Goal: Task Accomplishment & Management: Manage account settings

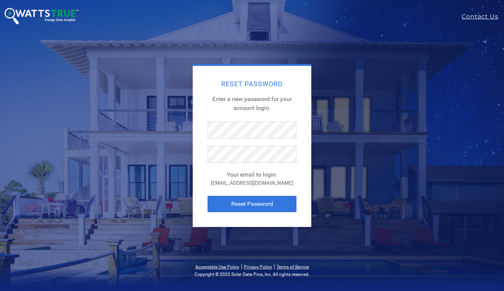
click at [212, 201] on button "Reset Password" at bounding box center [252, 204] width 89 height 16
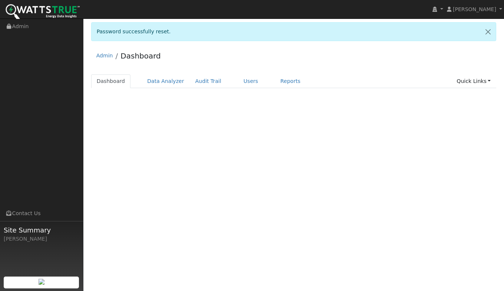
click at [239, 205] on div "Terms Of Service Close Login as User Password successfully reset. Admin Dashboa…" at bounding box center [293, 155] width 421 height 273
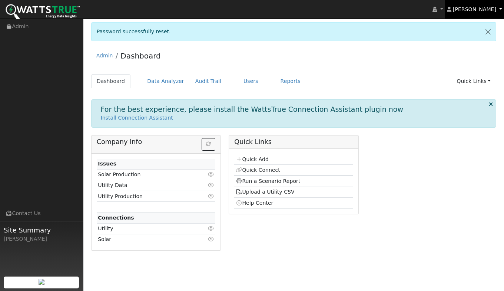
click at [491, 7] on span "[PERSON_NAME]" at bounding box center [474, 9] width 43 height 6
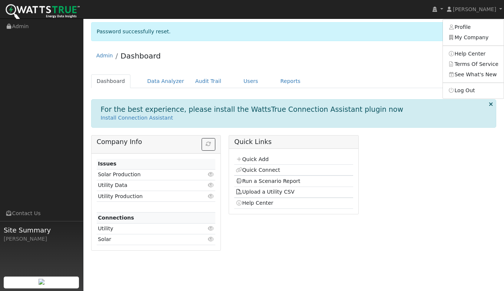
click at [473, 39] on link "My Company" at bounding box center [473, 38] width 61 height 10
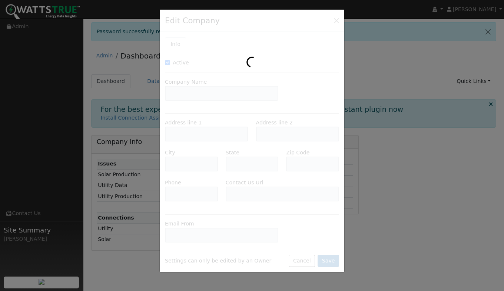
type input "SolCore, Inc."
type input "2860 Eagle Rock Road"
type input "Penryn"
type input "CA"
type input "95663"
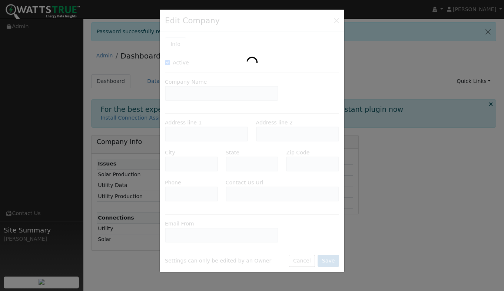
type input "https://solcoreinc.com/get-quote/"
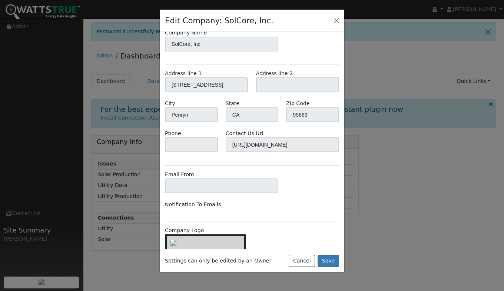
scroll to position [72, 0]
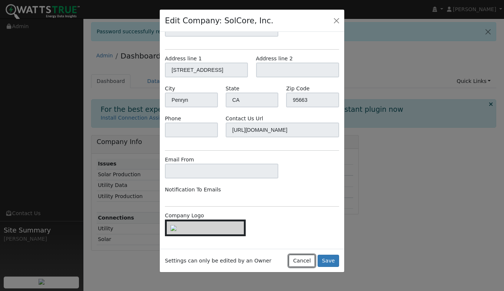
click at [307, 259] on button "Cancel" at bounding box center [302, 261] width 26 height 13
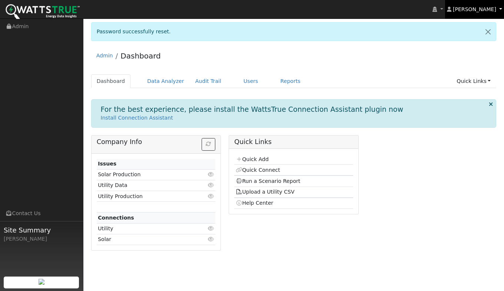
click at [493, 10] on span "David Barnes" at bounding box center [474, 9] width 43 height 6
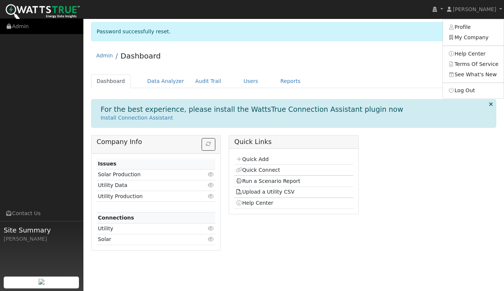
click at [13, 26] on link "Admin" at bounding box center [41, 26] width 83 height 15
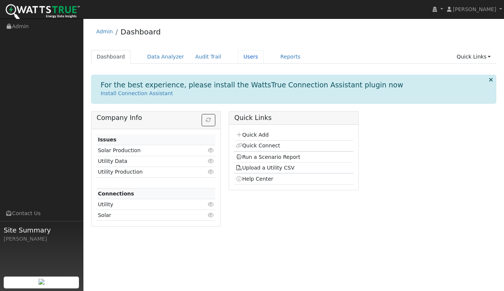
click at [245, 59] on link "Users" at bounding box center [251, 57] width 26 height 14
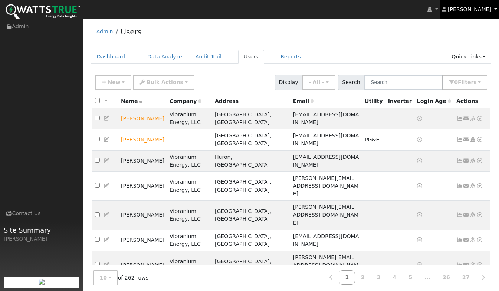
click at [493, 7] on link "[PERSON_NAME]" at bounding box center [469, 9] width 59 height 19
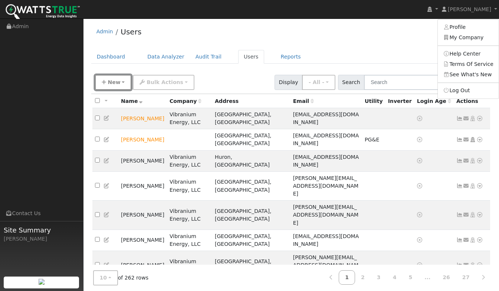
click at [119, 82] on button "New" at bounding box center [113, 82] width 37 height 15
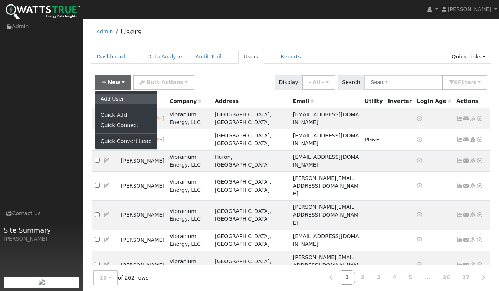
click at [109, 96] on link "Add User" at bounding box center [126, 99] width 62 height 10
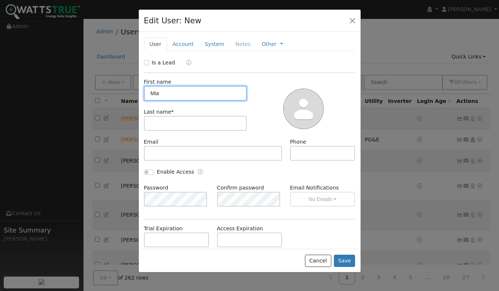
type input "Mia"
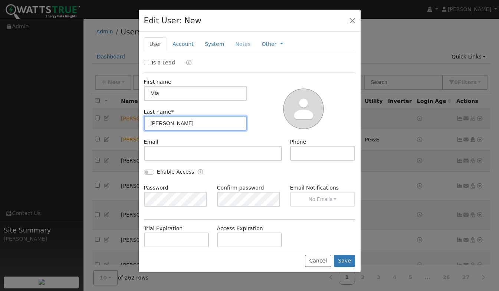
type input "Timberlake"
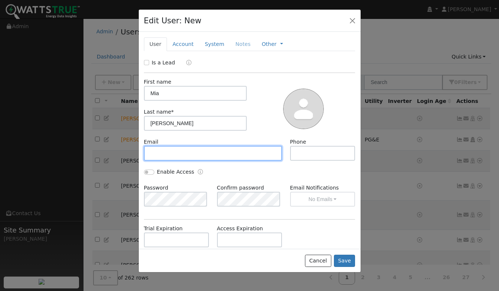
click at [164, 153] on input "text" at bounding box center [213, 153] width 138 height 15
type input "miatimberlake@efficenthomeprogram.com"
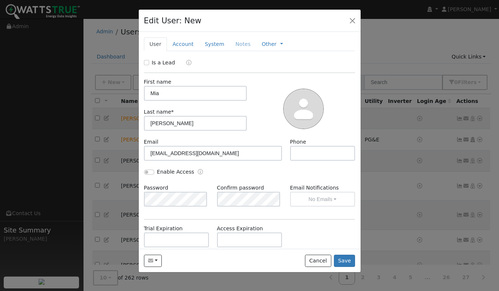
click at [275, 42] on div "Other Management Billing Timeline" at bounding box center [272, 44] width 33 height 14
click at [280, 45] on link at bounding box center [281, 44] width 3 height 8
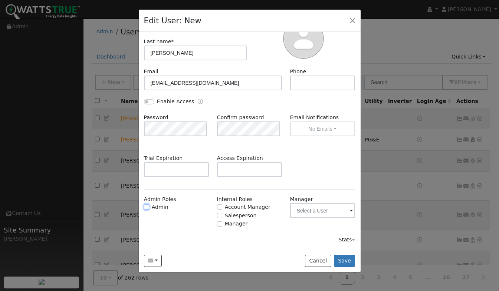
click at [145, 207] on input "Admin" at bounding box center [146, 207] width 5 height 5
checkbox input "true"
click at [217, 225] on input "Manager" at bounding box center [219, 224] width 5 height 5
checkbox input "true"
click at [320, 215] on input "text" at bounding box center [322, 210] width 65 height 15
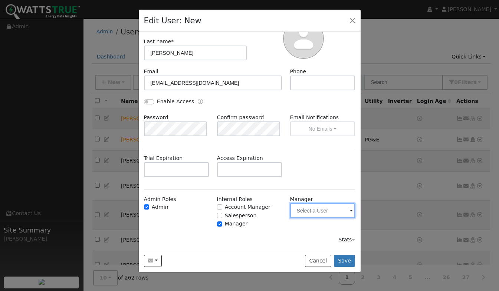
click at [317, 209] on input "text" at bounding box center [322, 210] width 65 height 15
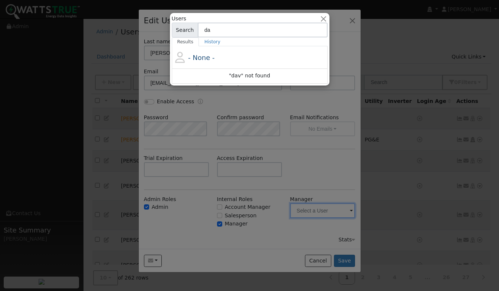
type input "d"
click at [271, 232] on div at bounding box center [249, 145] width 499 height 291
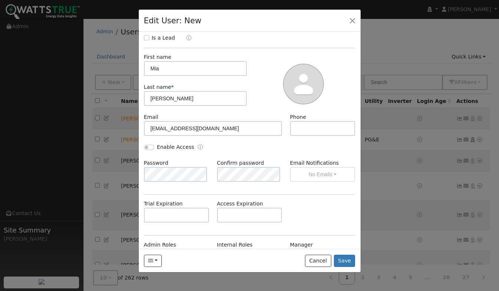
scroll to position [0, 0]
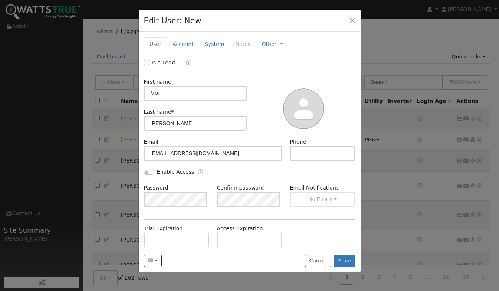
click at [181, 44] on link "Account" at bounding box center [183, 44] width 32 height 14
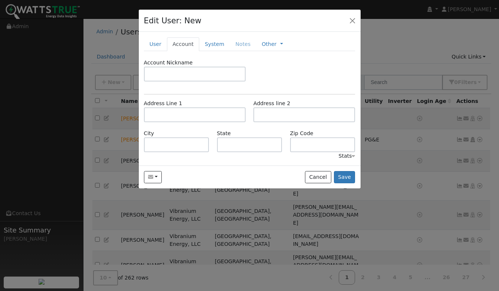
click at [213, 46] on link "System" at bounding box center [214, 44] width 31 height 14
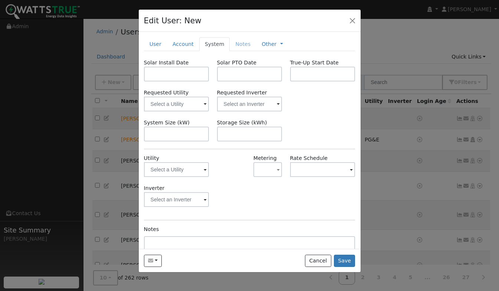
click at [235, 43] on li "Notes" at bounding box center [242, 43] width 26 height 13
click at [153, 42] on link "User" at bounding box center [155, 44] width 23 height 14
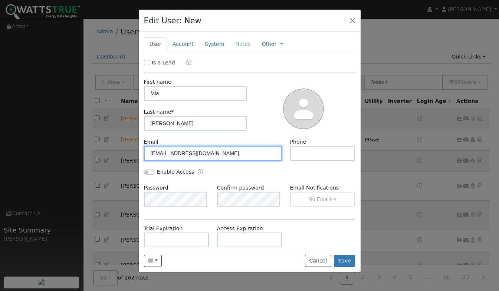
click at [198, 153] on input "miatimberlake@efficenthomeprogram.com" at bounding box center [213, 153] width 138 height 15
type input "miatimberlake@efficienthomeprogram.com"
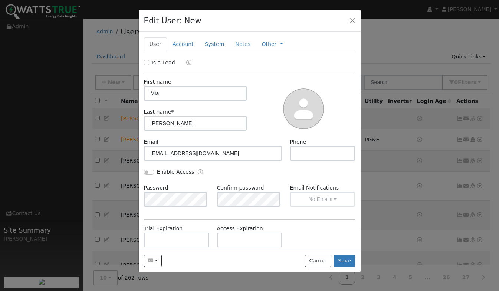
click at [228, 170] on div "Enable Access" at bounding box center [194, 172] width 109 height 9
click at [198, 171] on icon "Enable Access" at bounding box center [200, 171] width 5 height 5
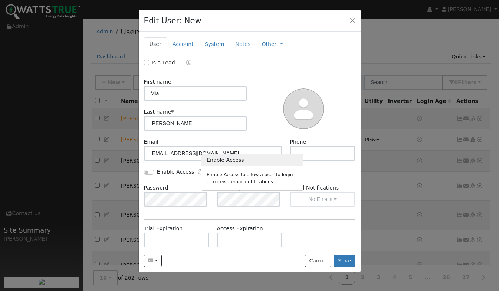
click at [198, 171] on icon "Enable Access" at bounding box center [200, 171] width 5 height 5
click at [177, 176] on label "Enable Access" at bounding box center [175, 172] width 37 height 8
click at [154, 175] on input "Enable Access" at bounding box center [149, 172] width 10 height 5
checkbox input "true"
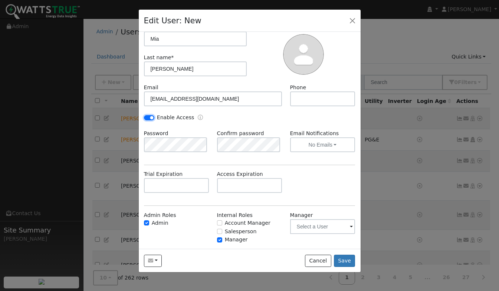
scroll to position [70, 0]
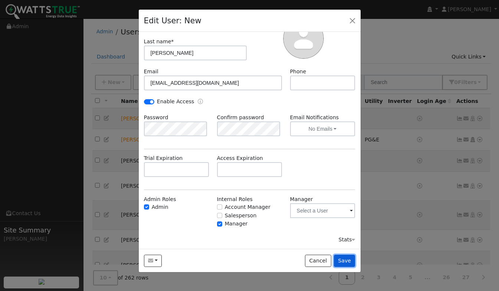
click at [345, 263] on button "Save" at bounding box center [344, 261] width 21 height 13
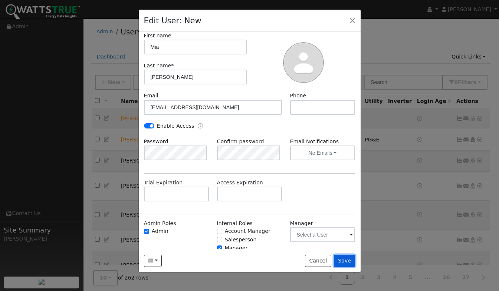
scroll to position [0, 0]
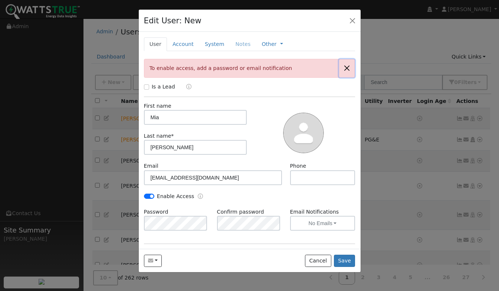
click at [342, 68] on button "button" at bounding box center [347, 68] width 16 height 18
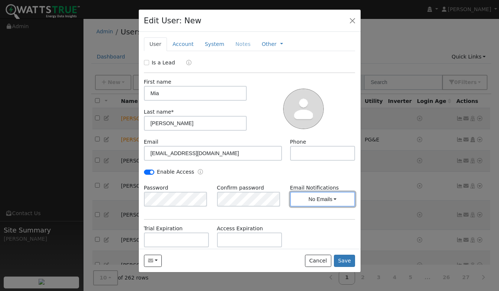
click at [328, 198] on button "No Emails" at bounding box center [322, 199] width 65 height 15
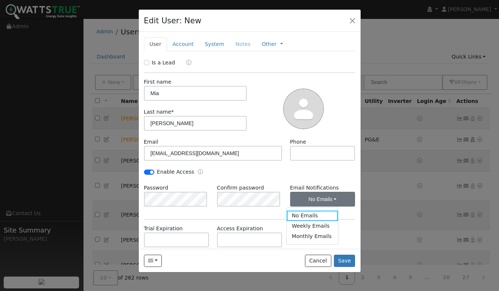
click at [318, 227] on link "Weekly Emails" at bounding box center [313, 226] width 52 height 10
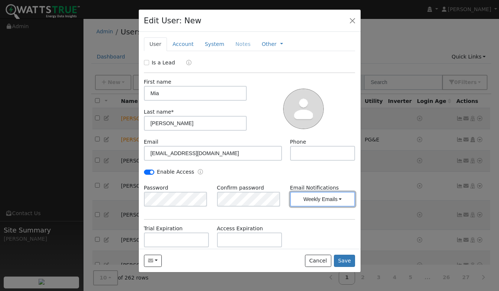
click at [327, 192] on button "Weekly Emails" at bounding box center [322, 199] width 65 height 15
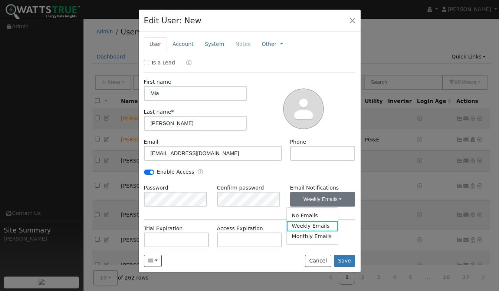
click at [304, 228] on link "Weekly Emails" at bounding box center [313, 226] width 52 height 10
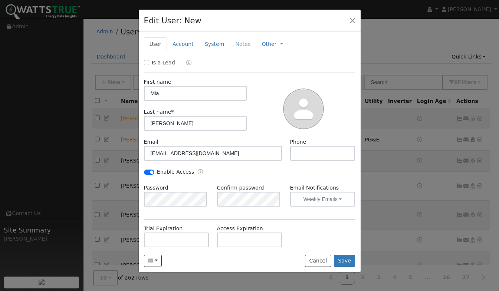
click at [279, 213] on div "Password Confirm password Email Notifications Weekly Emails No Emails Weekly Em…" at bounding box center [249, 199] width 219 height 30
click at [349, 259] on button "Save" at bounding box center [344, 261] width 21 height 13
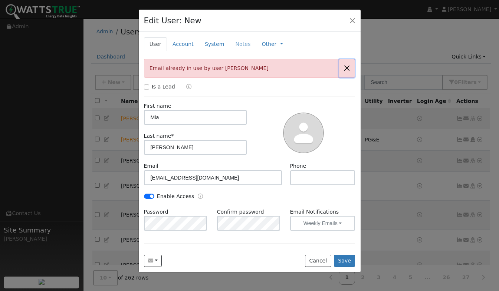
click at [343, 64] on button "button" at bounding box center [347, 68] width 16 height 18
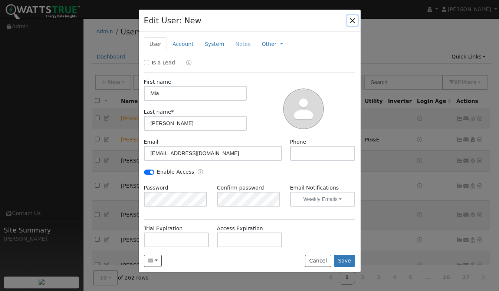
click at [353, 21] on button "button" at bounding box center [352, 20] width 10 height 10
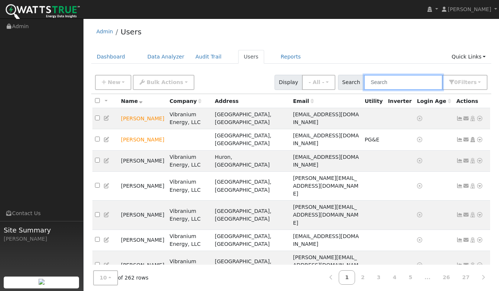
click at [387, 85] on input "text" at bounding box center [403, 82] width 79 height 15
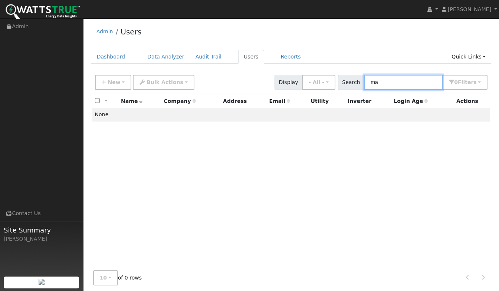
click at [384, 83] on input "ma" at bounding box center [403, 82] width 79 height 15
type input "mia"
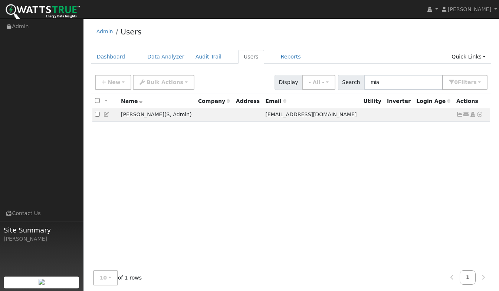
click at [481, 116] on icon at bounding box center [479, 114] width 7 height 5
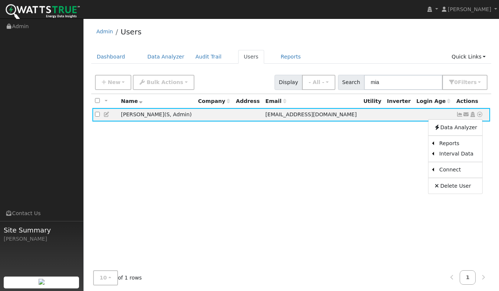
click at [107, 113] on icon at bounding box center [106, 114] width 7 height 5
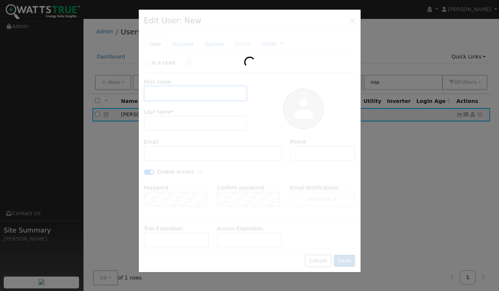
type input "Mia"
type input "Timberlake"
type input "miatimberlake@efficienthomeprogram.com"
type input "609-289-5890"
checkbox input "true"
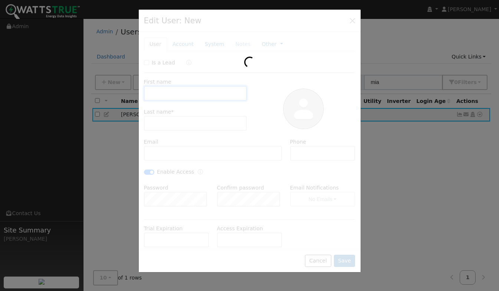
checkbox input "true"
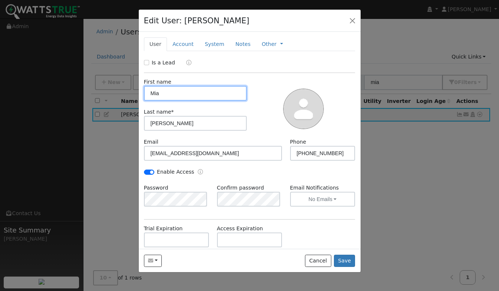
scroll to position [70, 0]
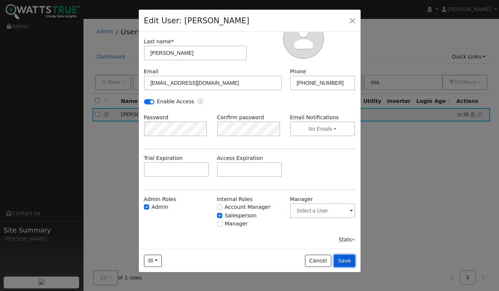
click at [350, 266] on button "Save" at bounding box center [344, 261] width 21 height 13
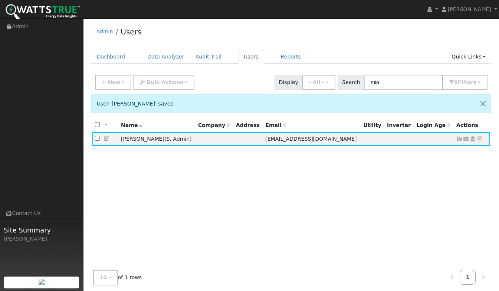
click at [106, 139] on icon at bounding box center [106, 138] width 7 height 5
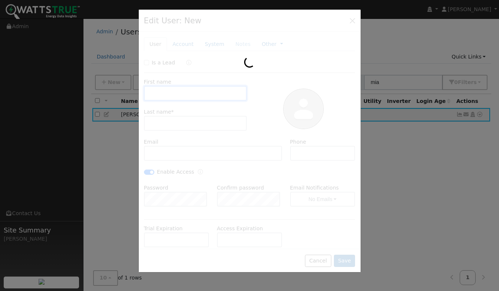
type input "Mia"
type input "Timberlake"
type input "miatimberlake@efficienthomeprogram.com"
type input "609-289-5890"
checkbox input "true"
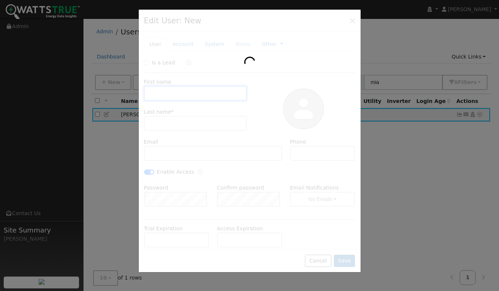
checkbox input "true"
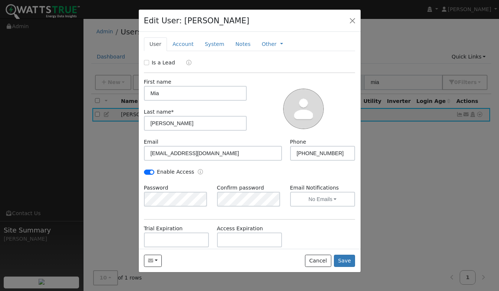
click at [194, 186] on div "Password" at bounding box center [176, 195] width 73 height 23
click at [351, 21] on button "button" at bounding box center [352, 20] width 10 height 10
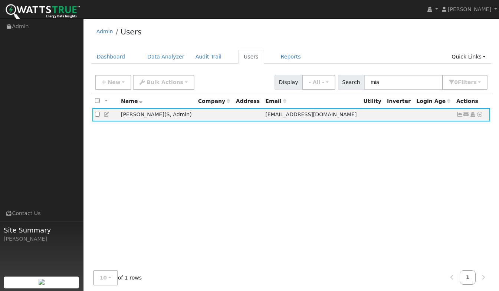
click at [108, 114] on icon at bounding box center [106, 114] width 7 height 5
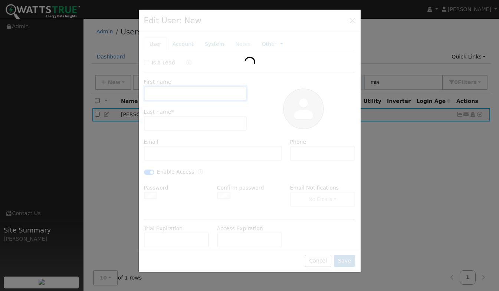
type input "Mia"
type input "Timberlake"
type input "miatimberlake@efficienthomeprogram.com"
type input "609-289-5890"
checkbox input "true"
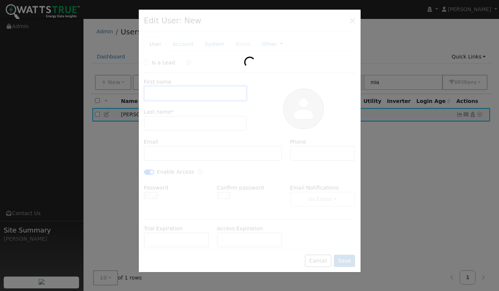
checkbox input "true"
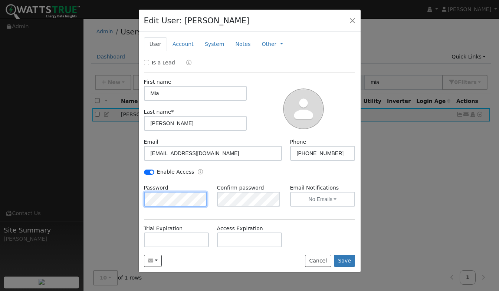
click at [0, 0] on div "Edit User: Mia Timberlake Default Account Default Account Primary Account New A…" at bounding box center [0, 0] width 0 height 0
click at [351, 266] on button "Save" at bounding box center [344, 261] width 21 height 13
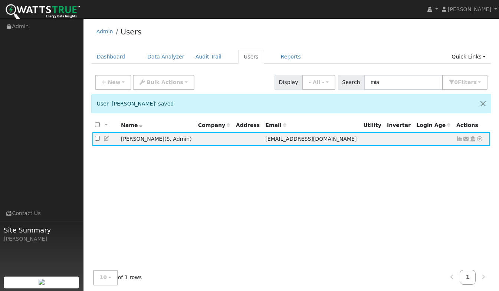
click at [246, 58] on link "Users" at bounding box center [251, 57] width 26 height 14
